Goal: Task Accomplishment & Management: Manage account settings

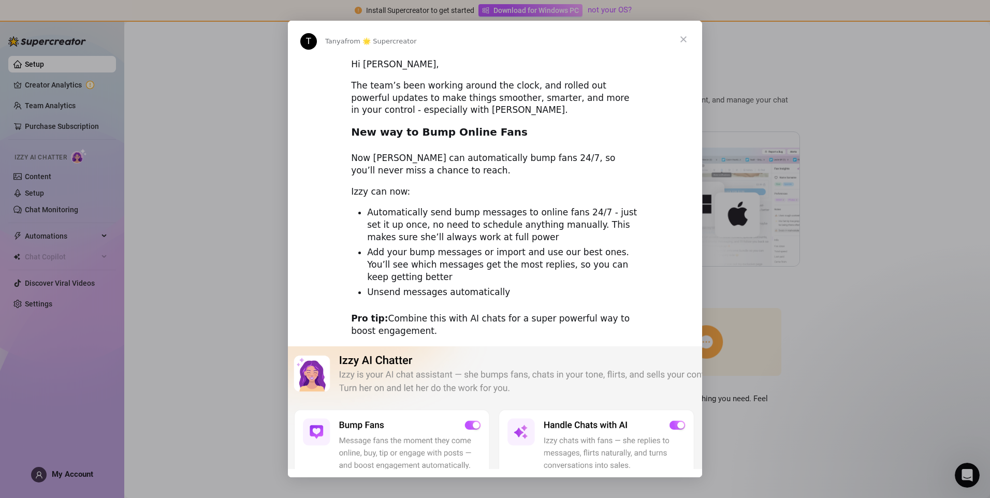
click at [687, 42] on span "Close" at bounding box center [683, 39] width 37 height 37
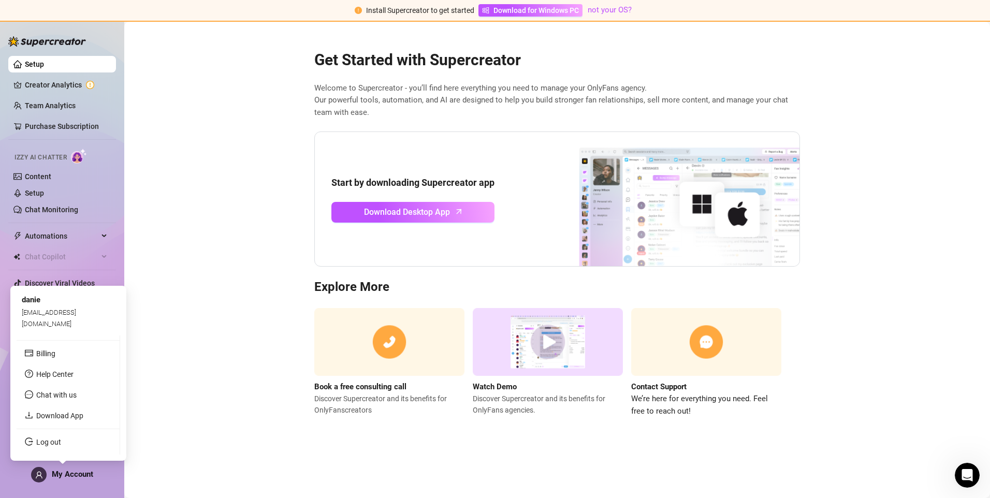
click at [46, 478] on div "My Account" at bounding box center [62, 475] width 62 height 16
click at [63, 469] on span "My Account" at bounding box center [72, 473] width 41 height 9
click at [56, 446] on link "Log out" at bounding box center [48, 442] width 25 height 8
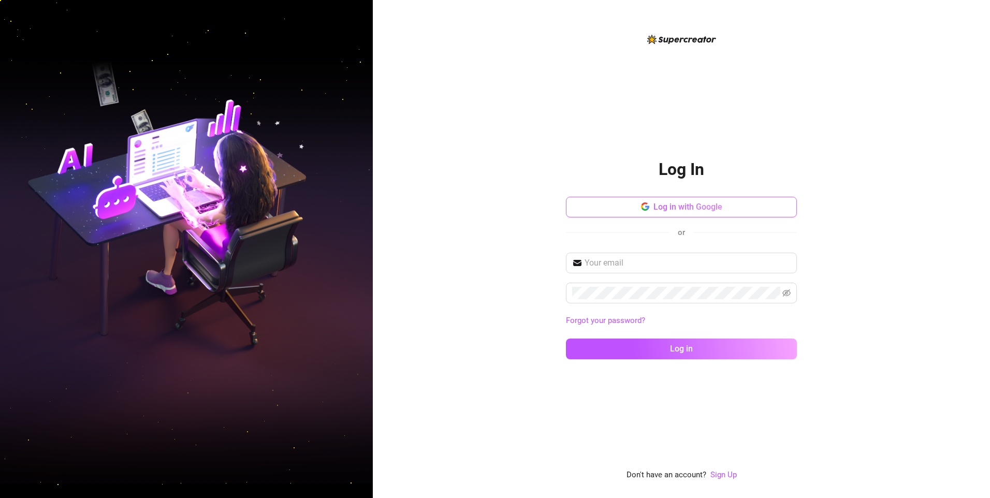
click at [662, 210] on span "Log in with Google" at bounding box center [687, 207] width 69 height 10
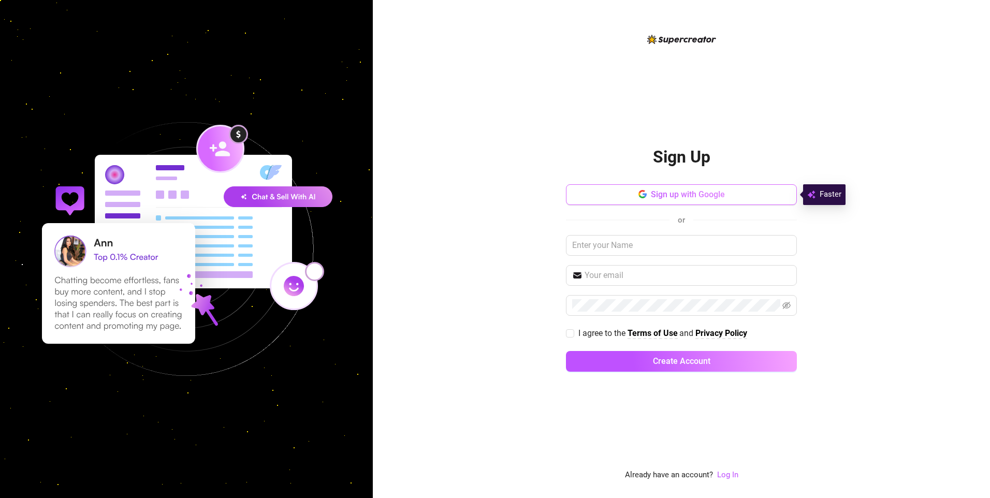
click at [726, 194] on button "Sign up with Google" at bounding box center [681, 194] width 231 height 21
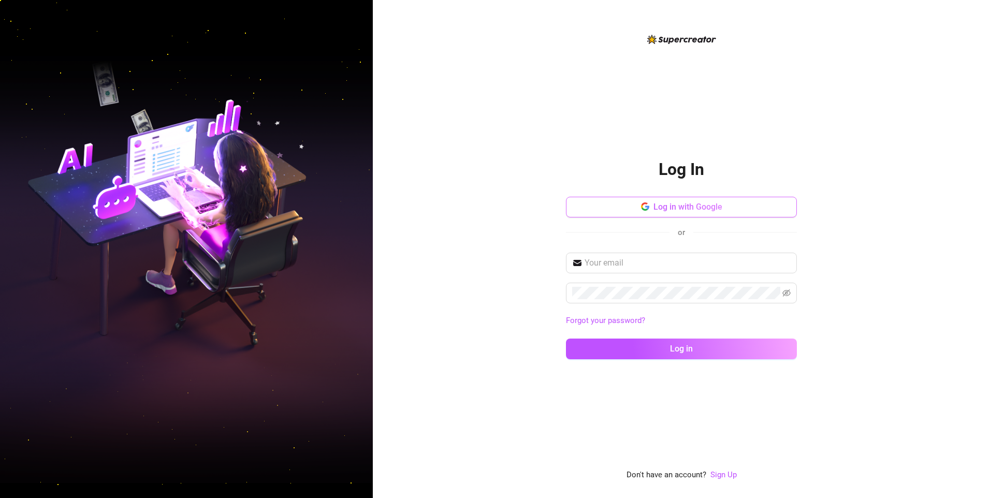
click at [698, 205] on span "Log in with Google" at bounding box center [687, 207] width 69 height 10
click at [671, 204] on span "Log in with Google" at bounding box center [687, 207] width 69 height 10
click at [656, 257] on input "text" at bounding box center [687, 263] width 206 height 12
type input "[EMAIL_ADDRESS][DOMAIN_NAME]"
drag, startPoint x: 682, startPoint y: 263, endPoint x: 556, endPoint y: 235, distance: 128.3
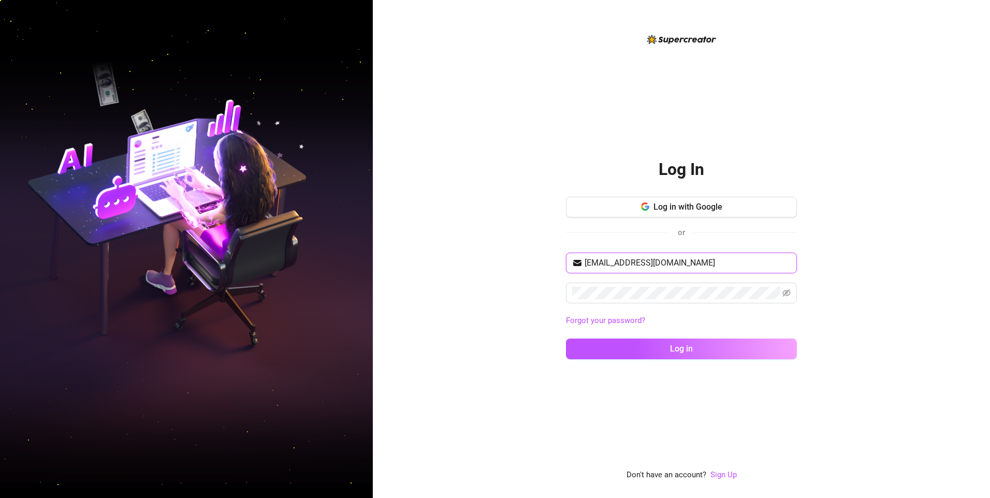
click at [568, 237] on div "Log in with Google or [EMAIL_ADDRESS][DOMAIN_NAME] Forgot your password? Log in" at bounding box center [681, 283] width 231 height 172
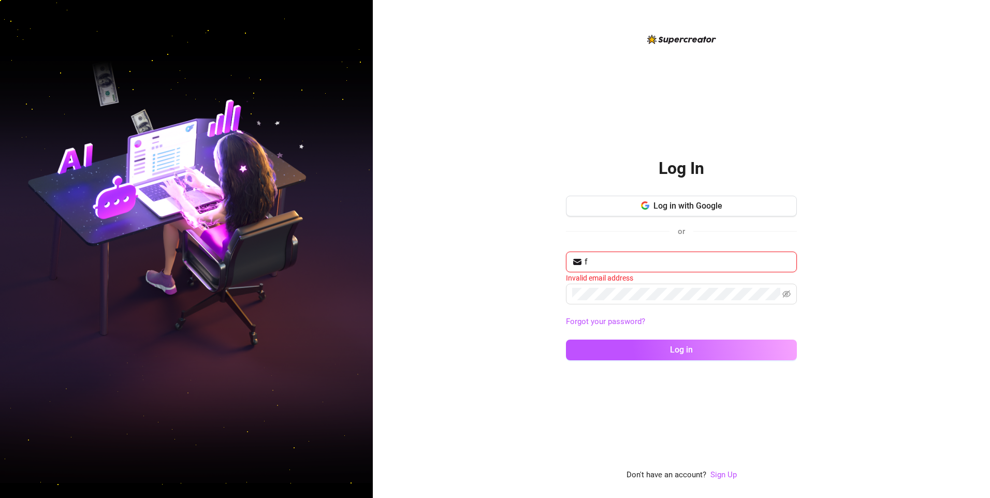
type input "[EMAIL_ADDRESS][DOMAIN_NAME]"
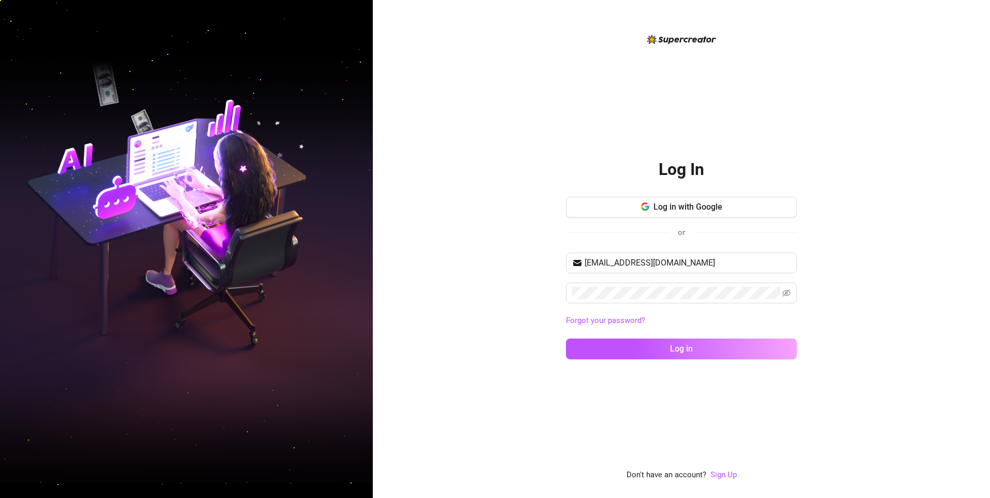
click at [676, 310] on div "[EMAIL_ADDRESS][DOMAIN_NAME] Forgot your password? Log in" at bounding box center [681, 311] width 231 height 116
click at [684, 299] on span at bounding box center [681, 293] width 231 height 21
click at [566, 339] on button "Log in" at bounding box center [681, 349] width 231 height 21
